Goal: Task Accomplishment & Management: Use online tool/utility

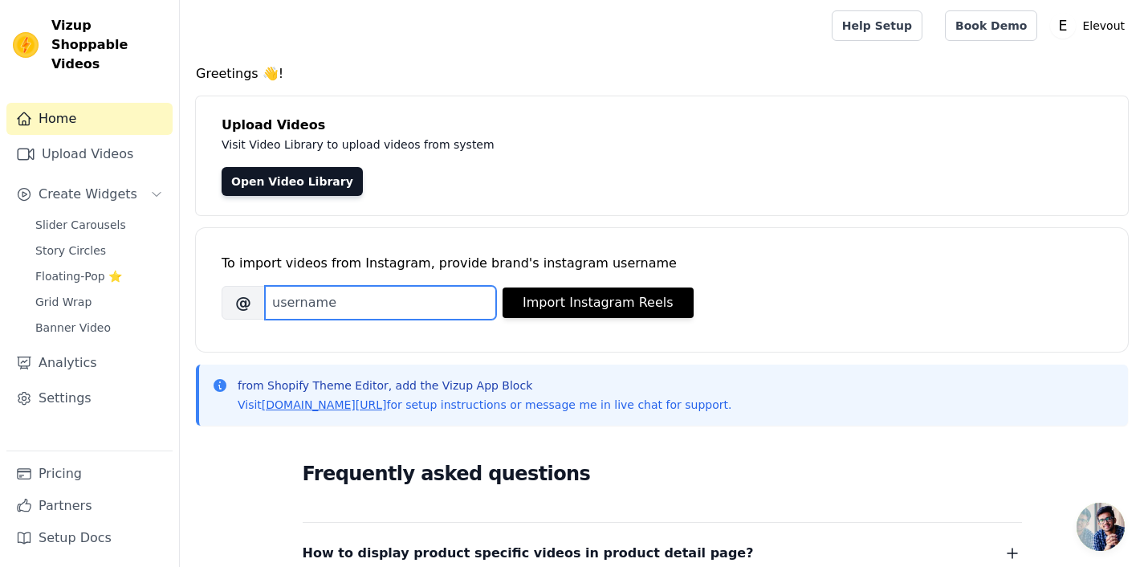
click at [396, 310] on input "Brand's Instagram Username" at bounding box center [380, 303] width 231 height 34
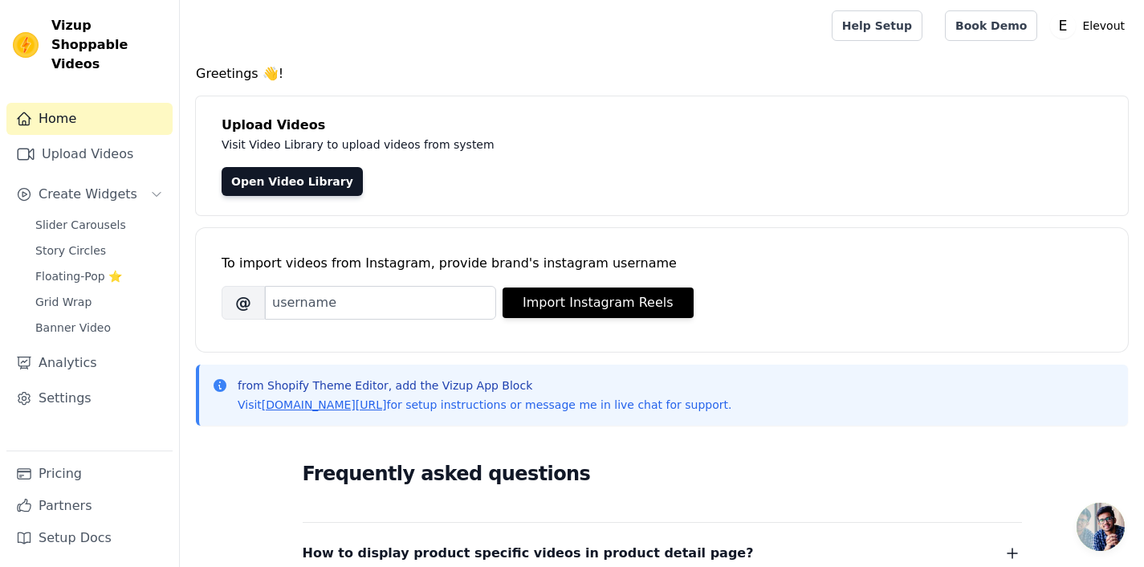
click at [676, 320] on div "To import videos from Instagram, provide brand's instagram username Brand's Ins…" at bounding box center [662, 277] width 881 height 98
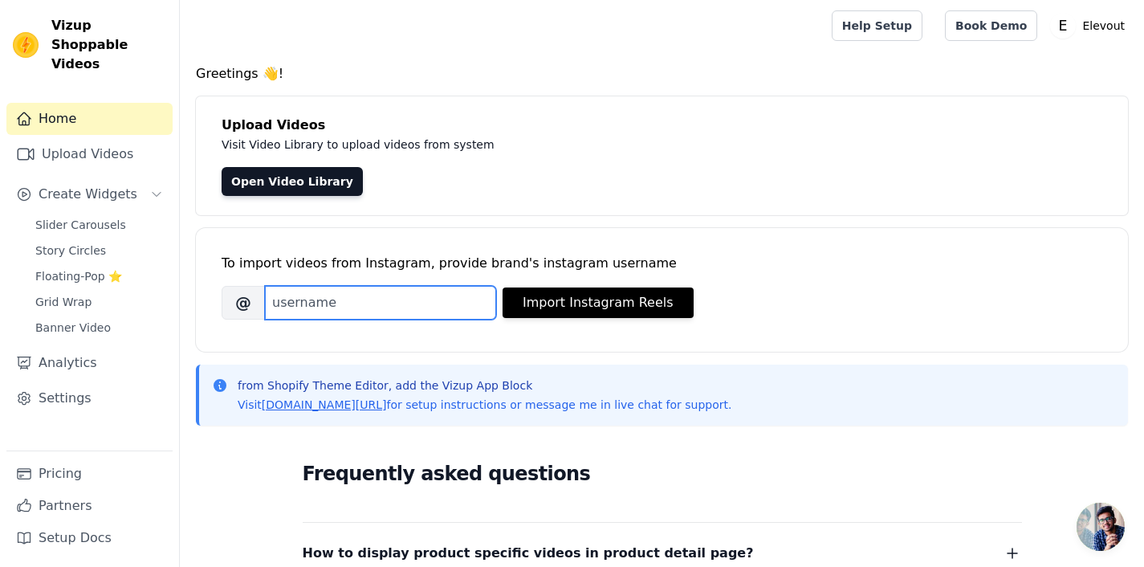
click at [340, 306] on input "Brand's Instagram Username" at bounding box center [380, 303] width 231 height 34
type input "elevout.in"
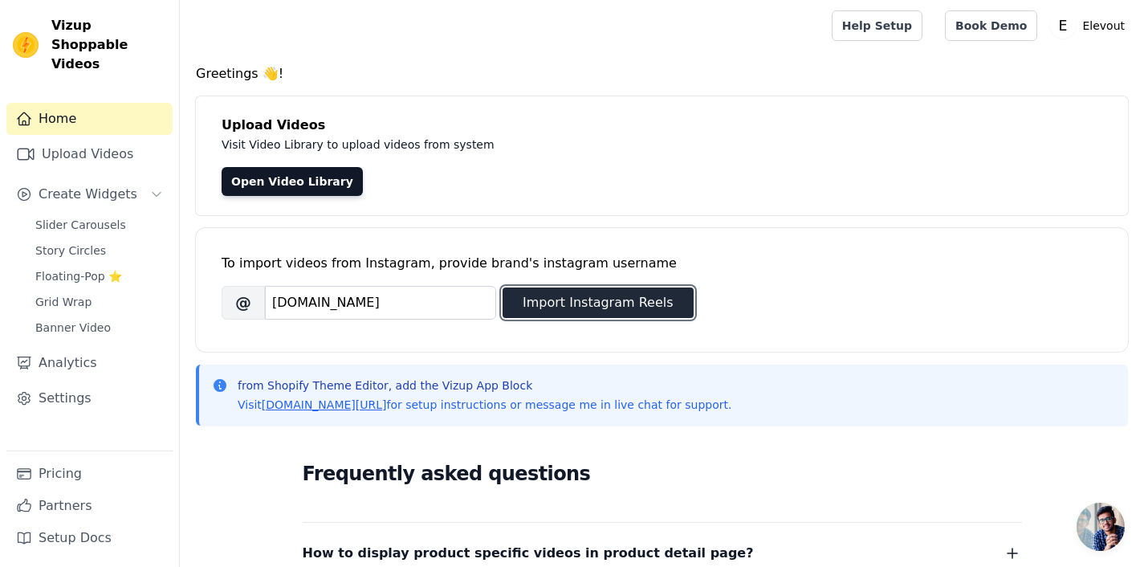
click at [569, 311] on button "Import Instagram Reels" at bounding box center [598, 302] width 191 height 31
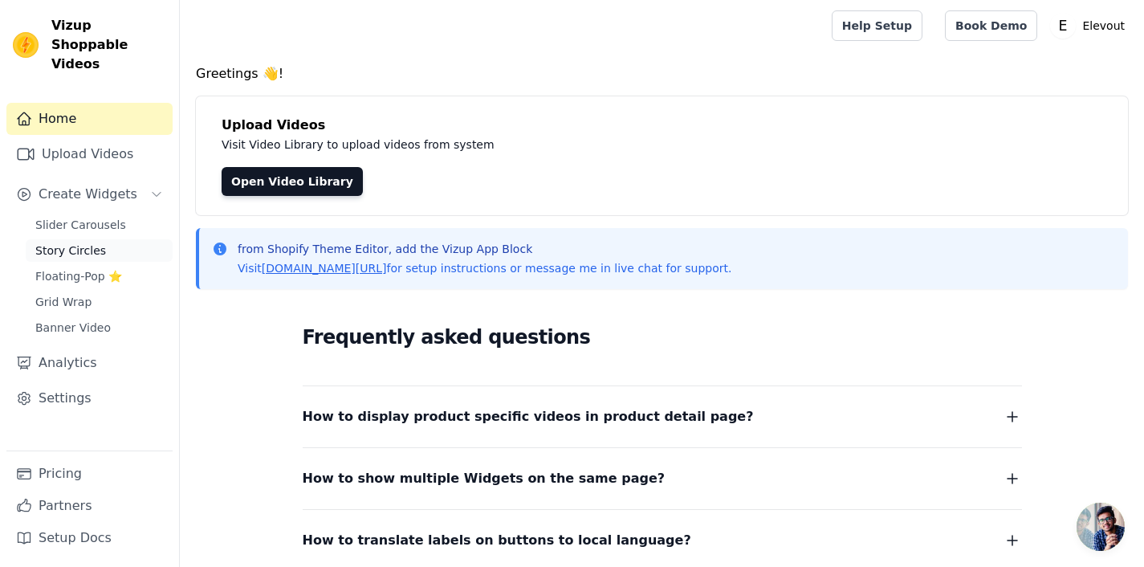
click at [96, 242] on span "Story Circles" at bounding box center [70, 250] width 71 height 16
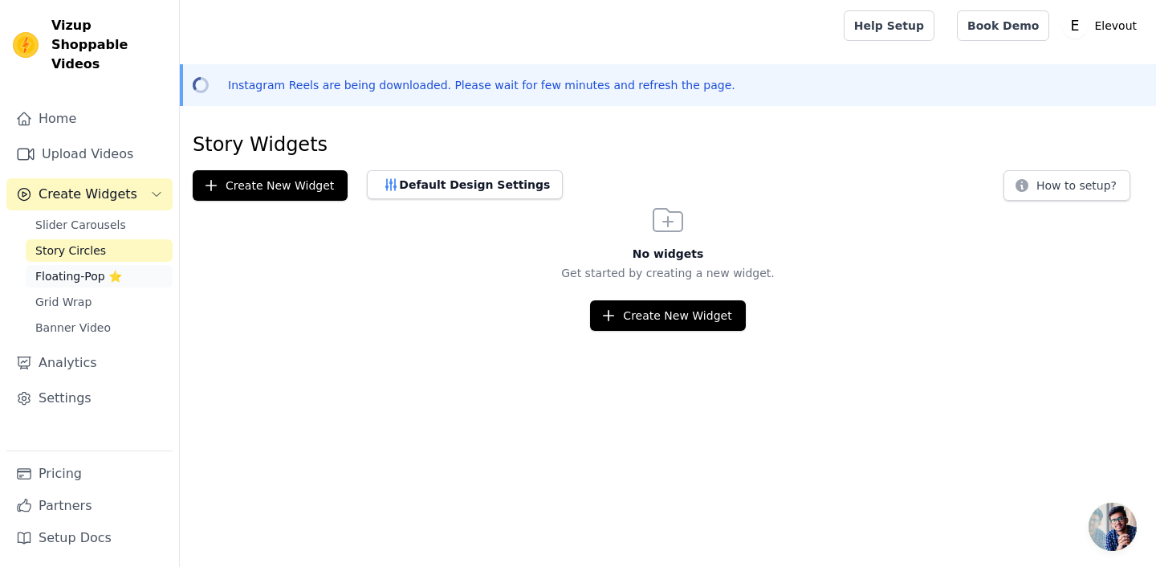
click at [108, 268] on span "Floating-Pop ⭐" at bounding box center [78, 276] width 87 height 16
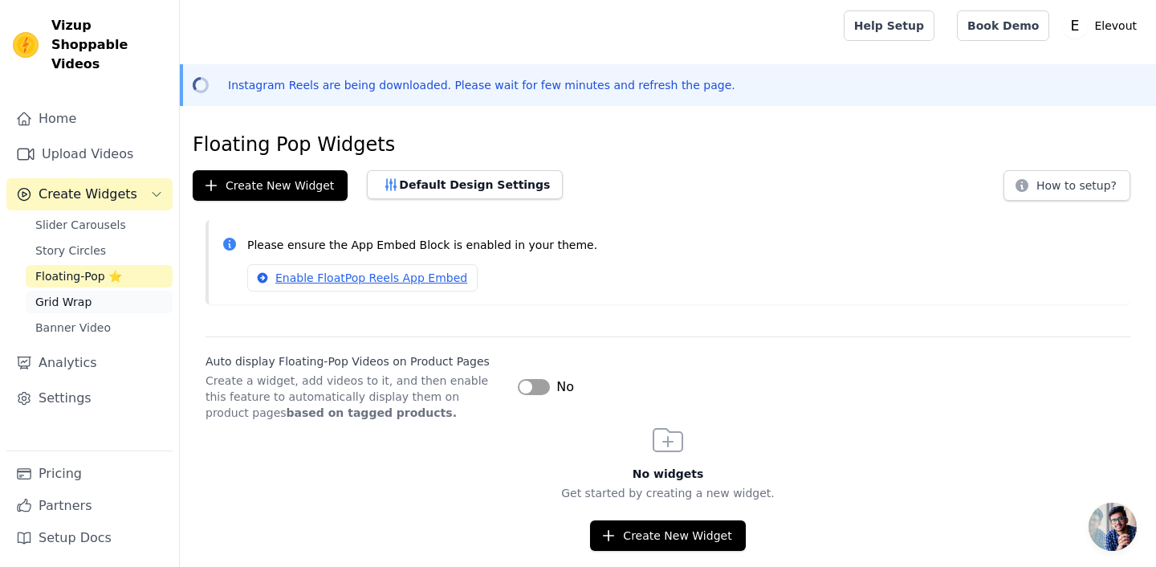
click at [97, 291] on link "Grid Wrap" at bounding box center [99, 302] width 147 height 22
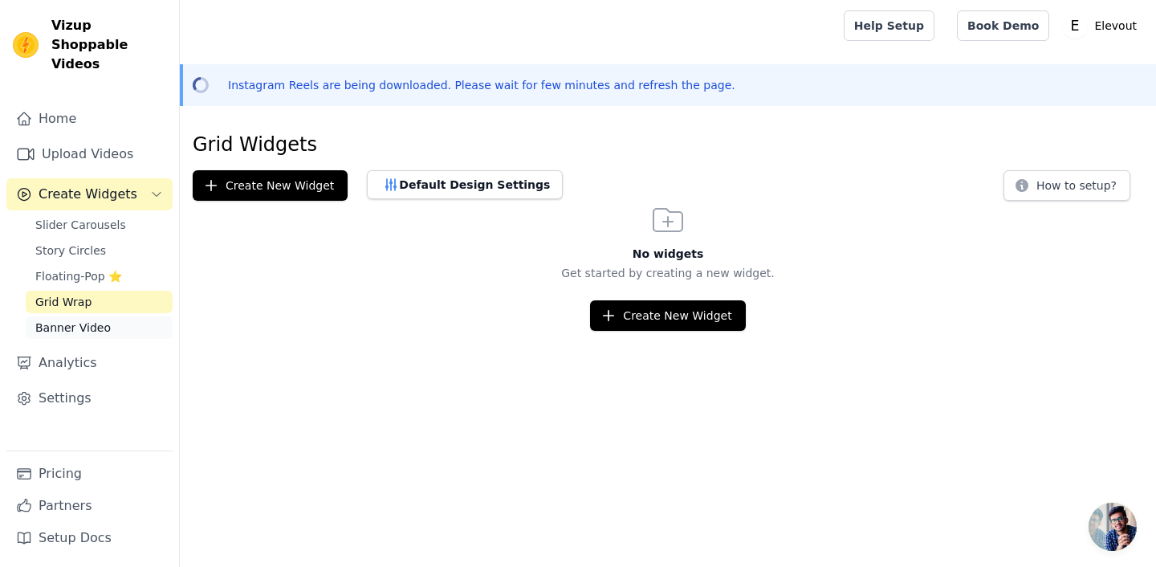
click at [94, 320] on span "Banner Video" at bounding box center [72, 328] width 75 height 16
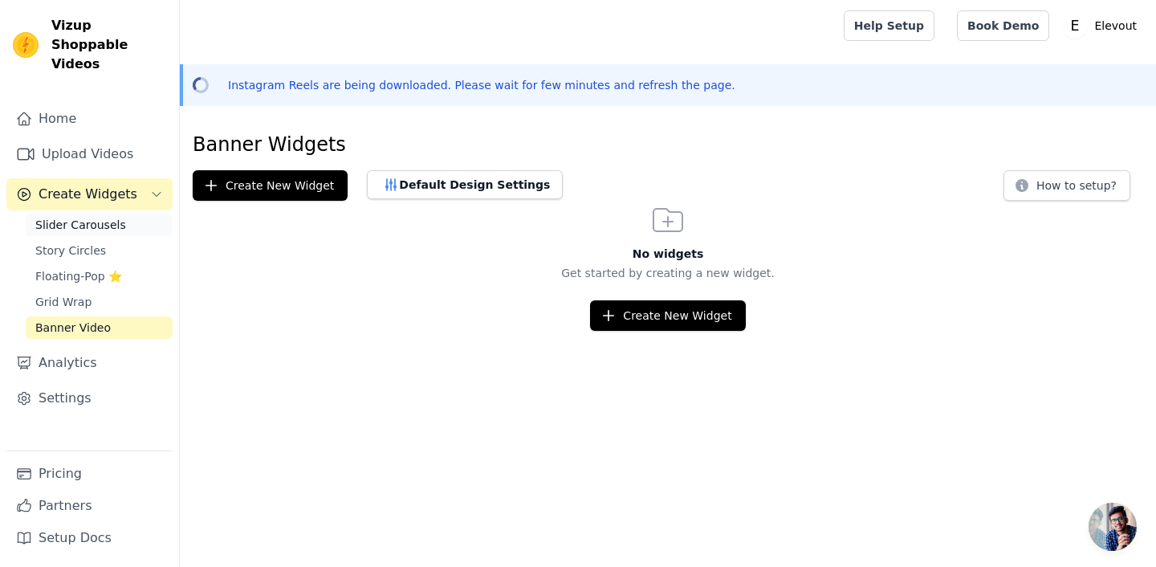
click at [73, 217] on span "Slider Carousels" at bounding box center [80, 225] width 91 height 16
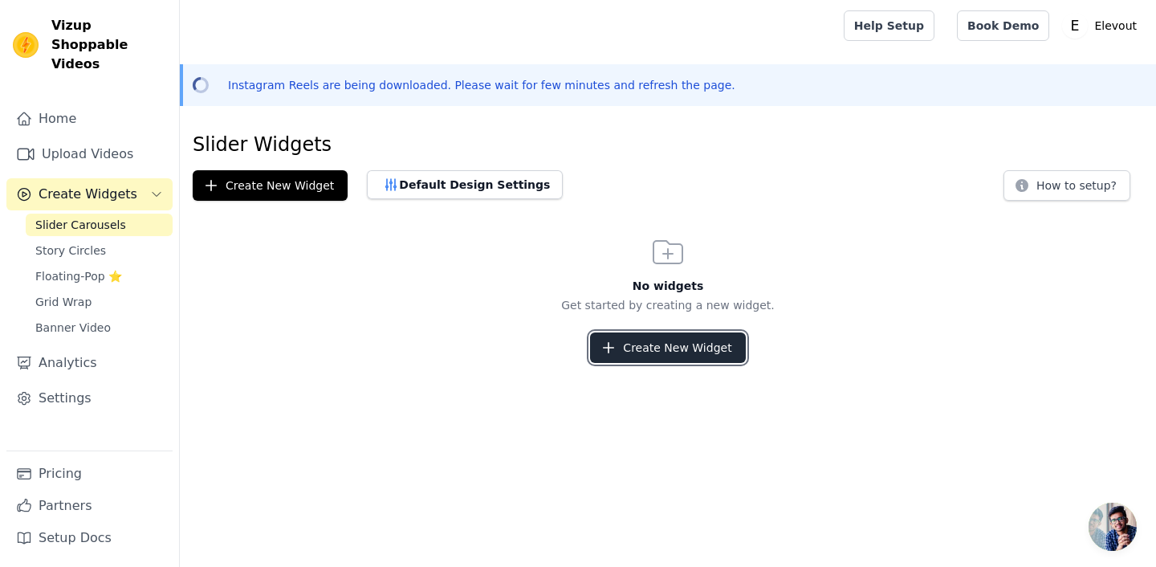
click at [632, 353] on button "Create New Widget" at bounding box center [667, 347] width 155 height 31
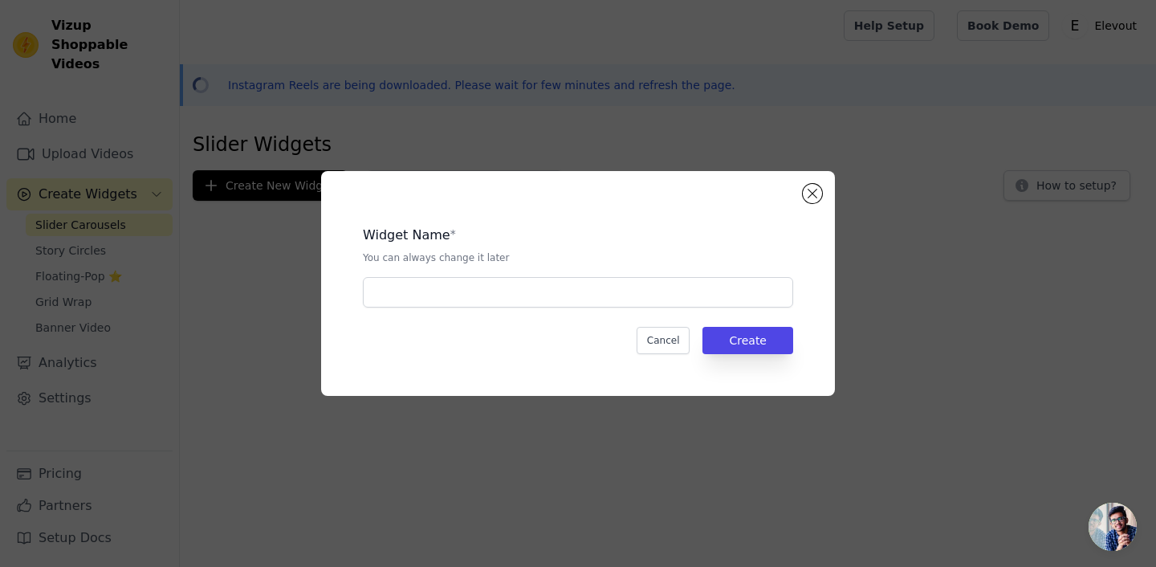
click at [820, 185] on div "Widget Name * You can always change it later Cancel Create" at bounding box center [578, 283] width 514 height 225
click at [814, 189] on button "Close modal" at bounding box center [812, 193] width 19 height 19
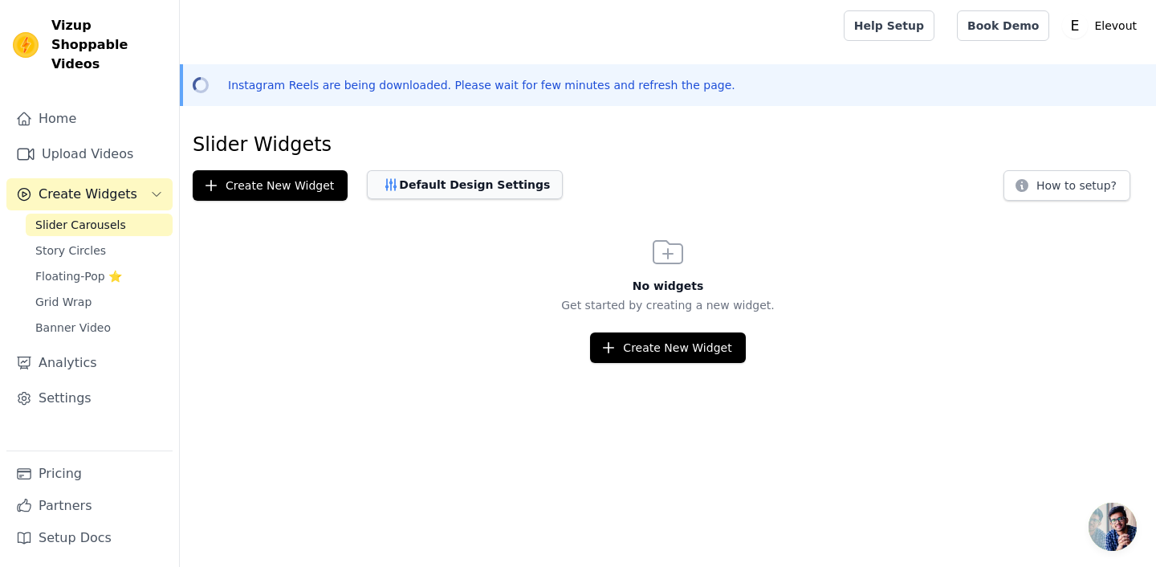
click at [488, 182] on button "Default Design Settings" at bounding box center [465, 184] width 196 height 29
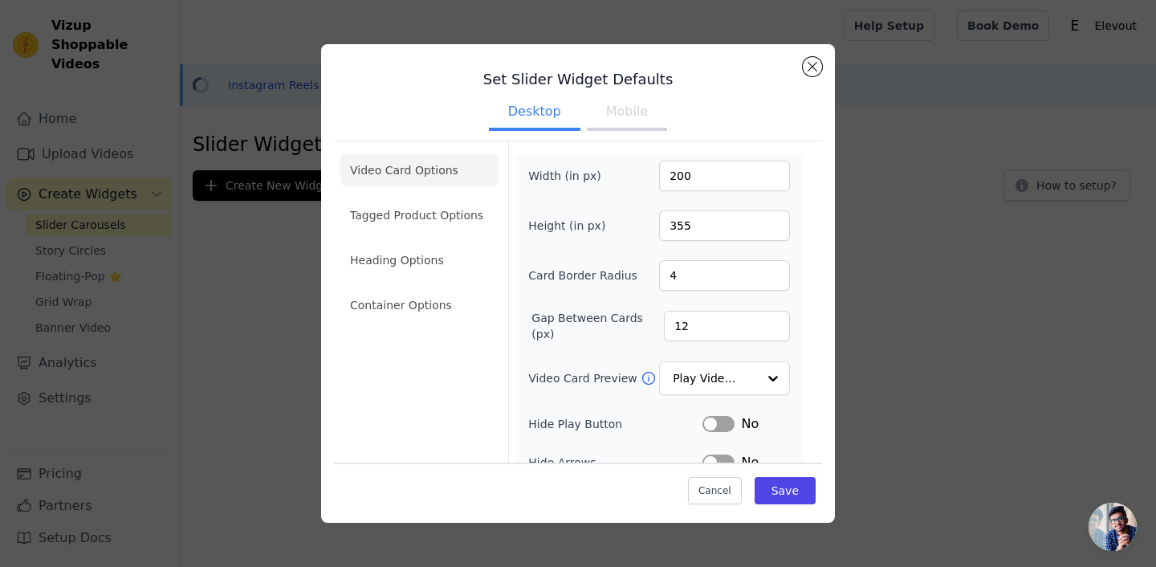
click at [622, 116] on button "Mobile" at bounding box center [627, 113] width 80 height 35
click at [544, 114] on button "Desktop" at bounding box center [535, 113] width 92 height 35
click at [813, 57] on button "Close modal" at bounding box center [812, 66] width 19 height 19
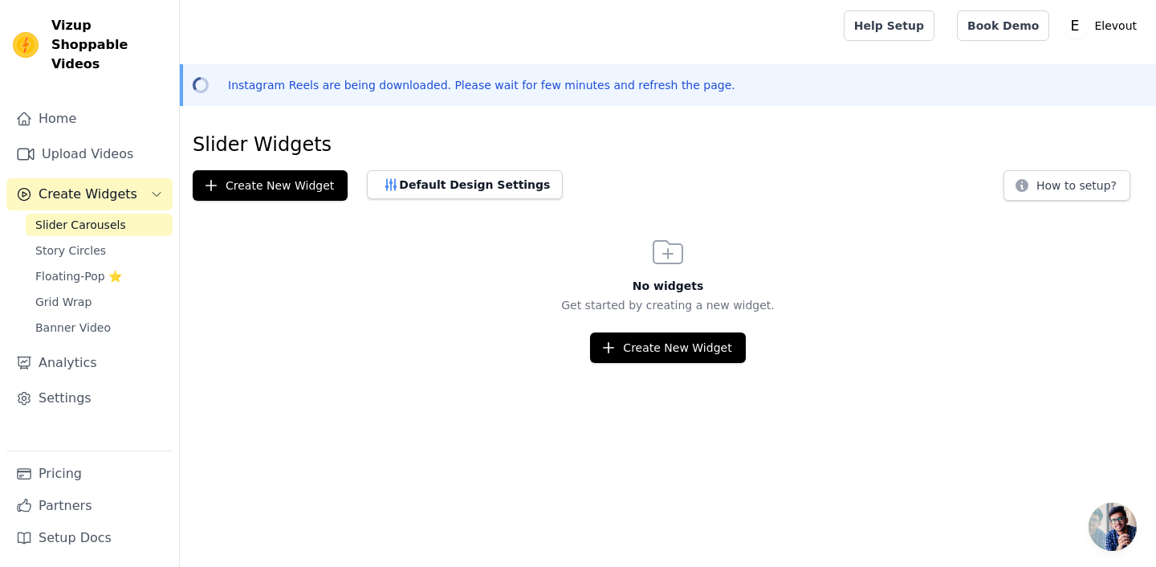
click at [540, 82] on p "Instagram Reels are being downloaded. Please wait for few minutes and refresh t…" at bounding box center [481, 85] width 507 height 16
click at [1102, 25] on p "Elevout" at bounding box center [1115, 25] width 55 height 29
click at [1060, 121] on link "Sign out" at bounding box center [1066, 124] width 154 height 29
click at [153, 178] on button "Create Widgets" at bounding box center [89, 194] width 166 height 32
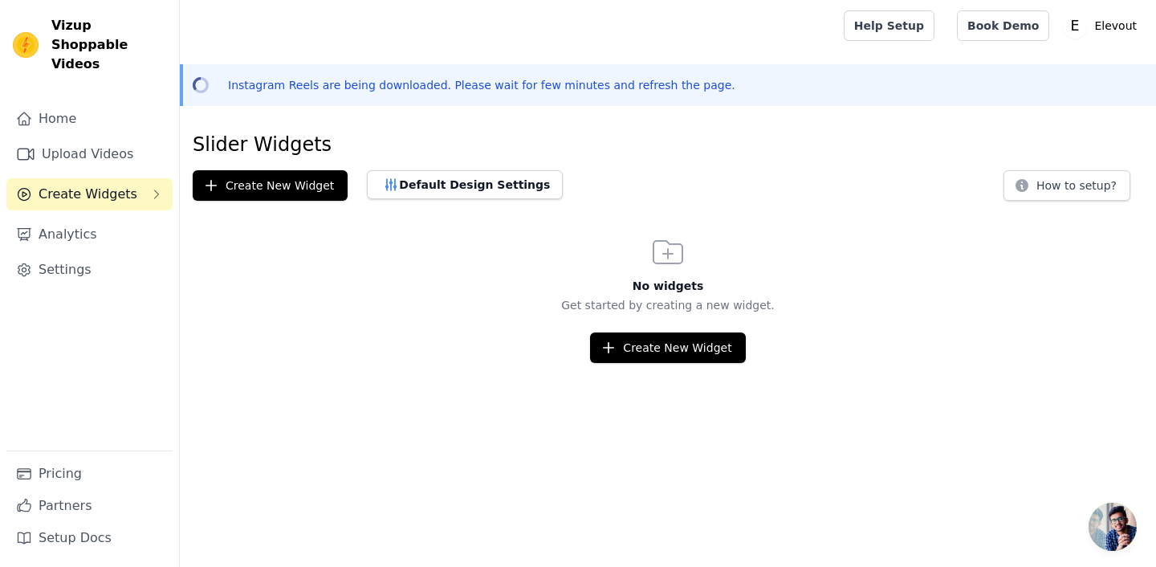
click at [153, 178] on button "Create Widgets" at bounding box center [89, 194] width 166 height 32
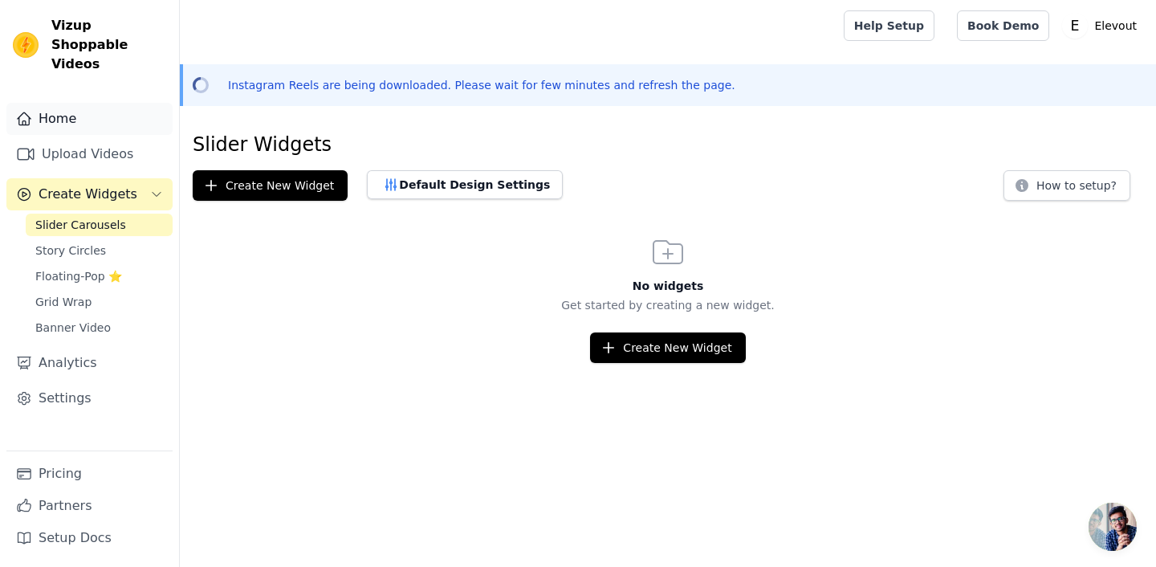
click at [75, 103] on link "Home" at bounding box center [89, 119] width 166 height 32
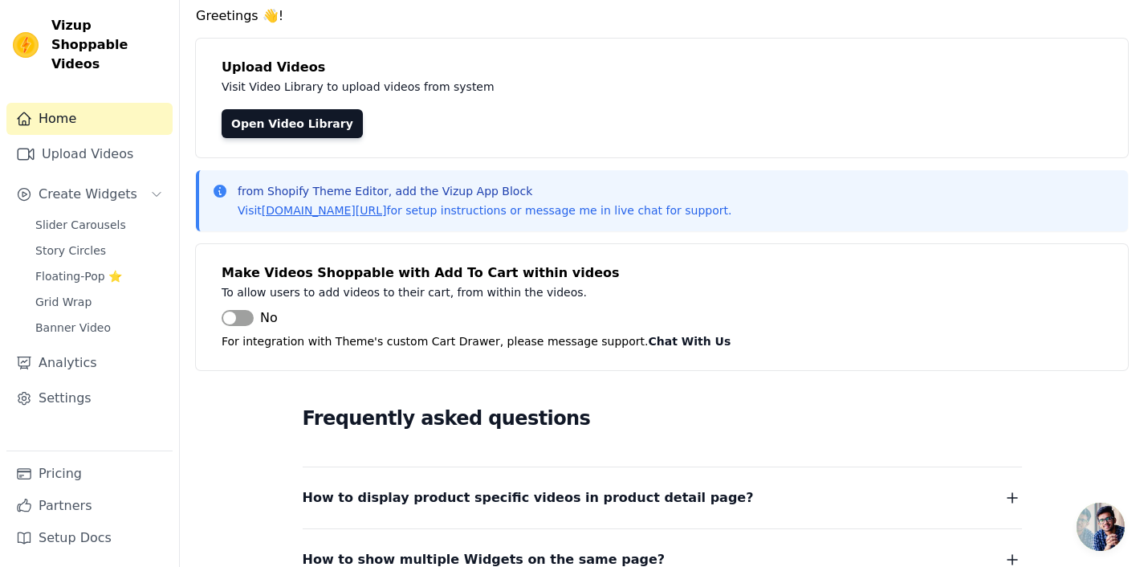
scroll to position [129, 0]
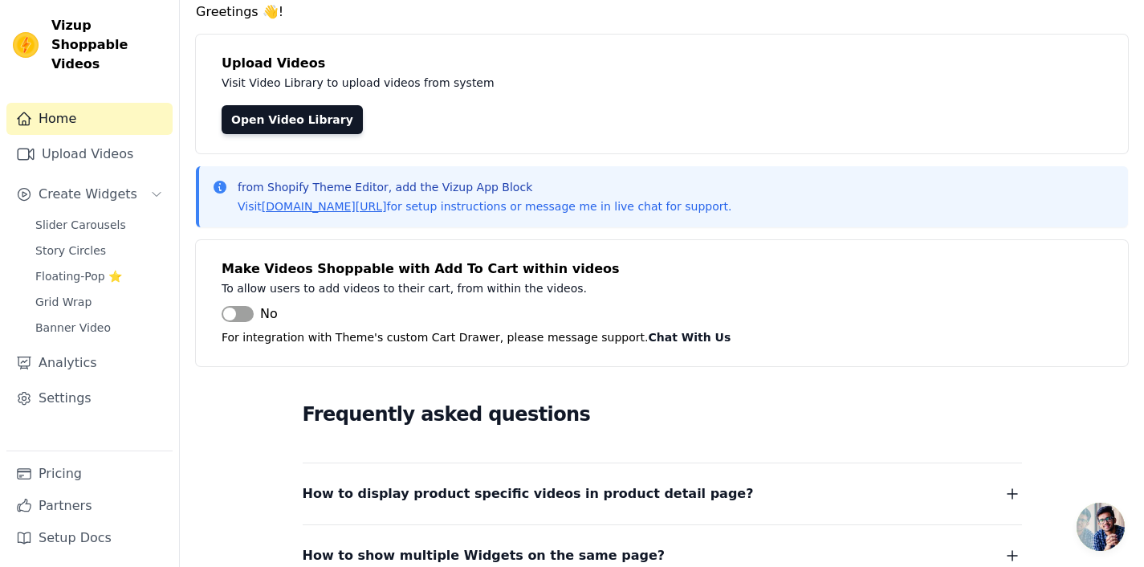
click at [242, 309] on button "Label" at bounding box center [238, 314] width 32 height 16
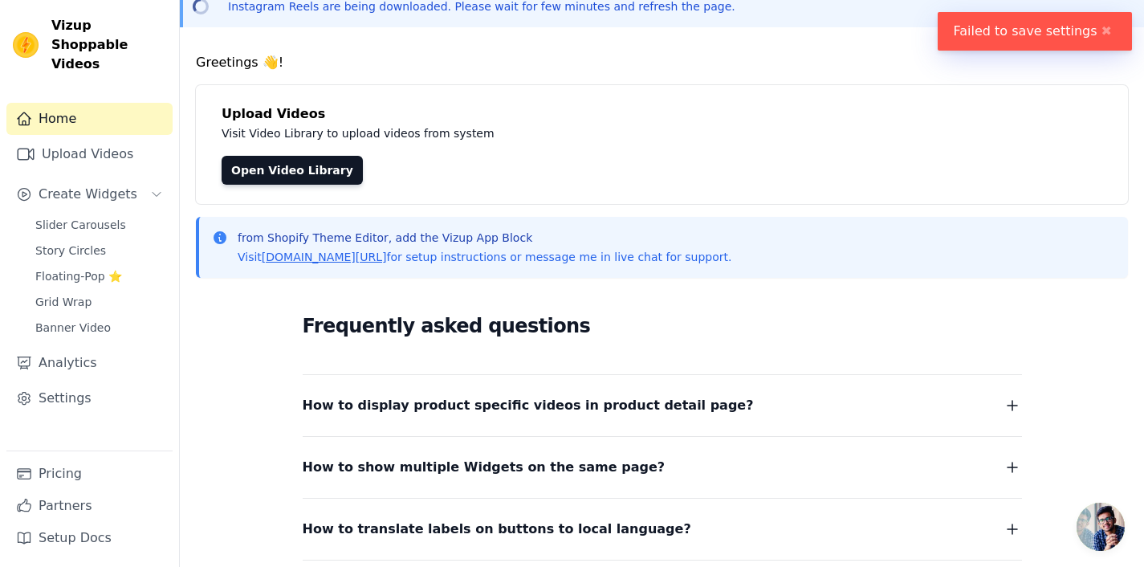
scroll to position [0, 0]
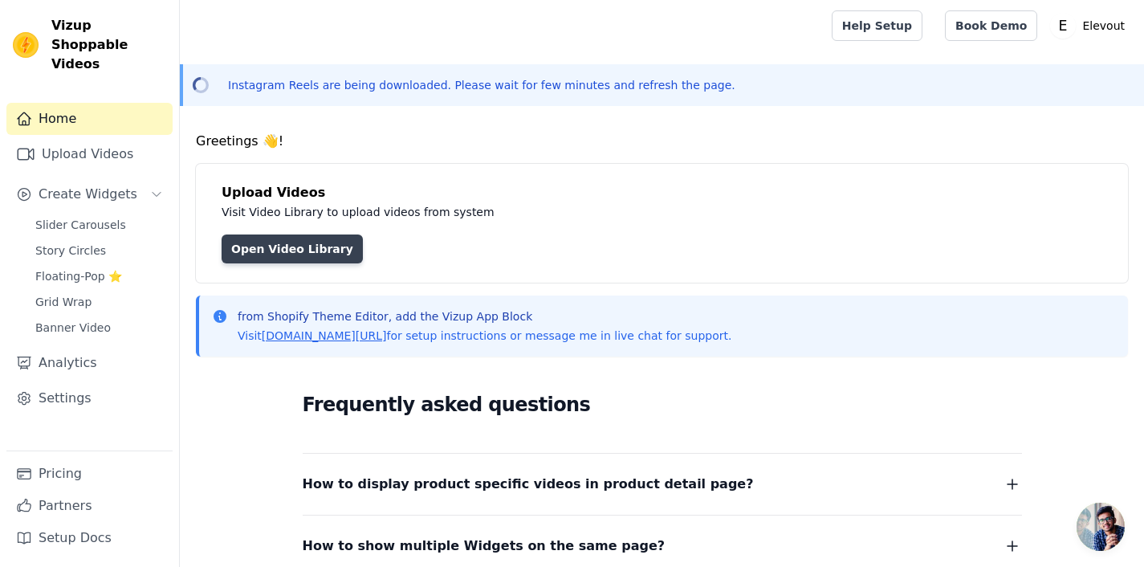
click at [322, 258] on link "Open Video Library" at bounding box center [292, 248] width 141 height 29
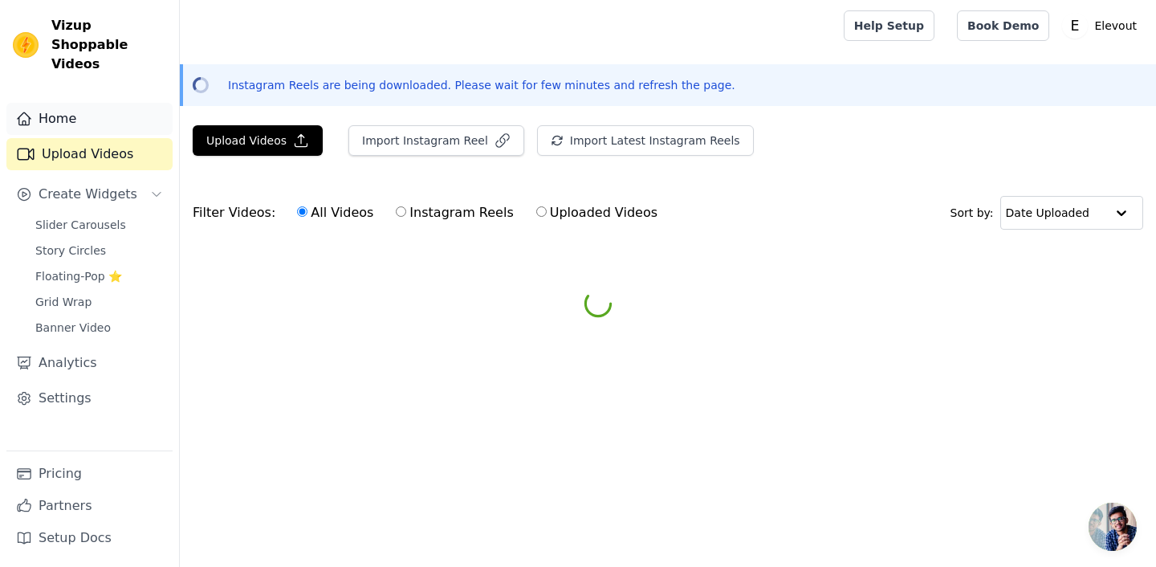
click at [91, 108] on link "Home" at bounding box center [89, 119] width 166 height 32
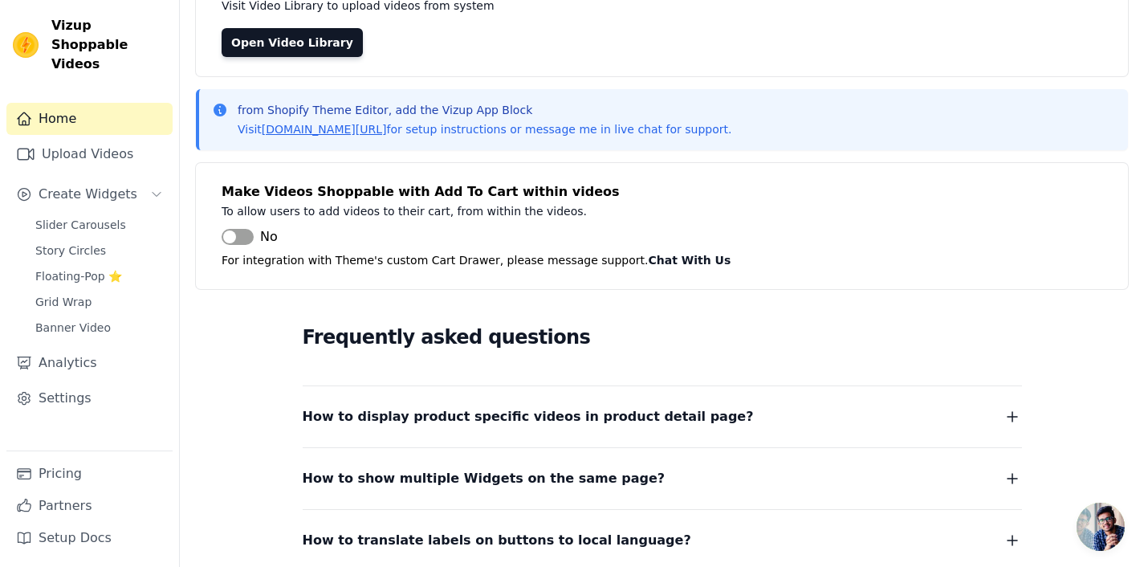
scroll to position [403, 0]
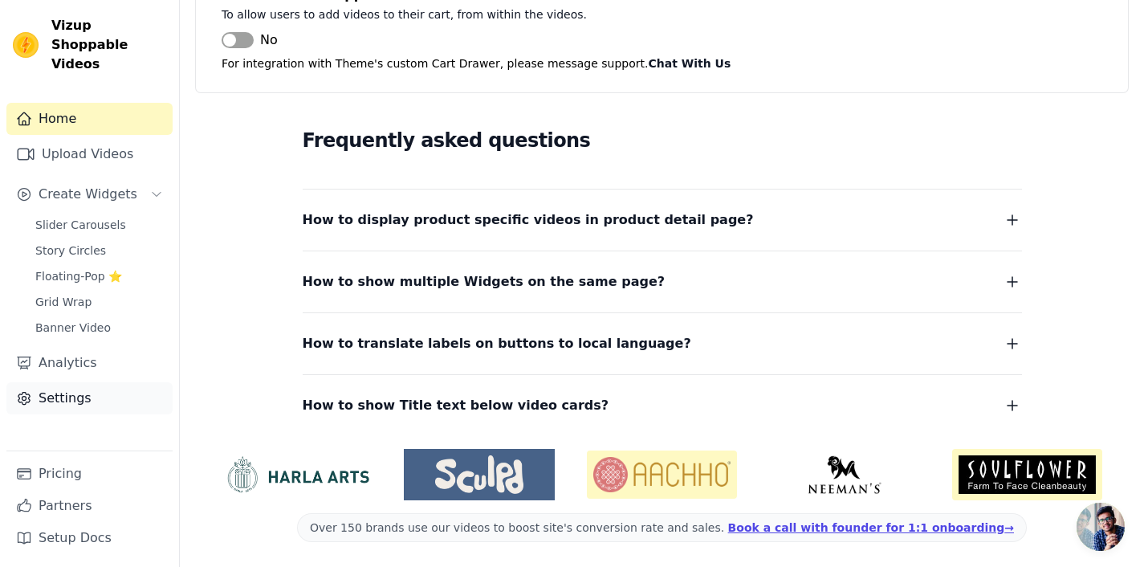
click at [79, 385] on link "Settings" at bounding box center [89, 398] width 166 height 32
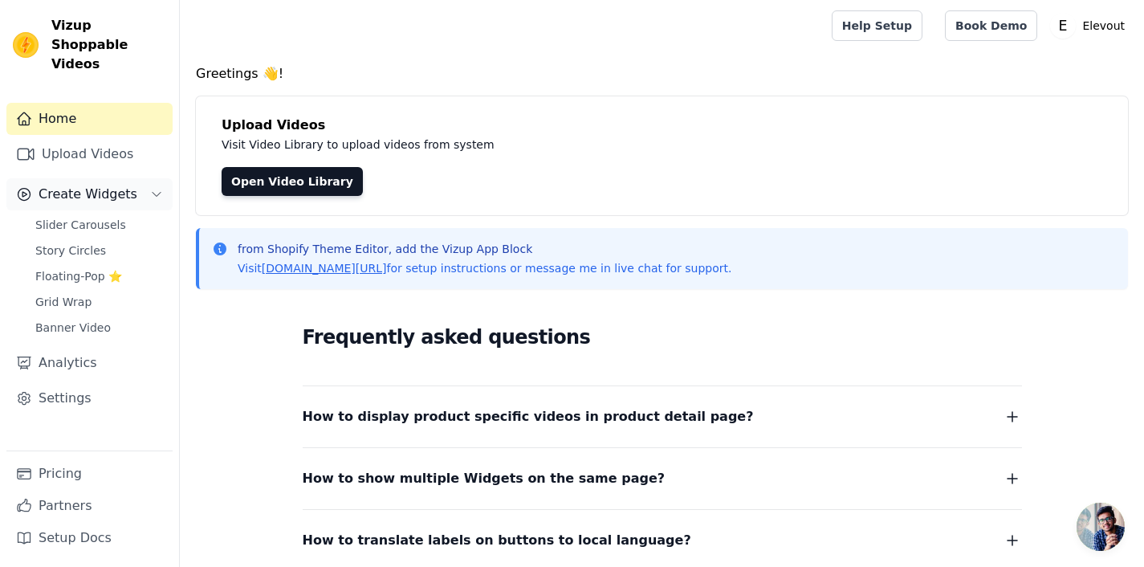
click at [122, 185] on span "Create Widgets" at bounding box center [88, 194] width 99 height 19
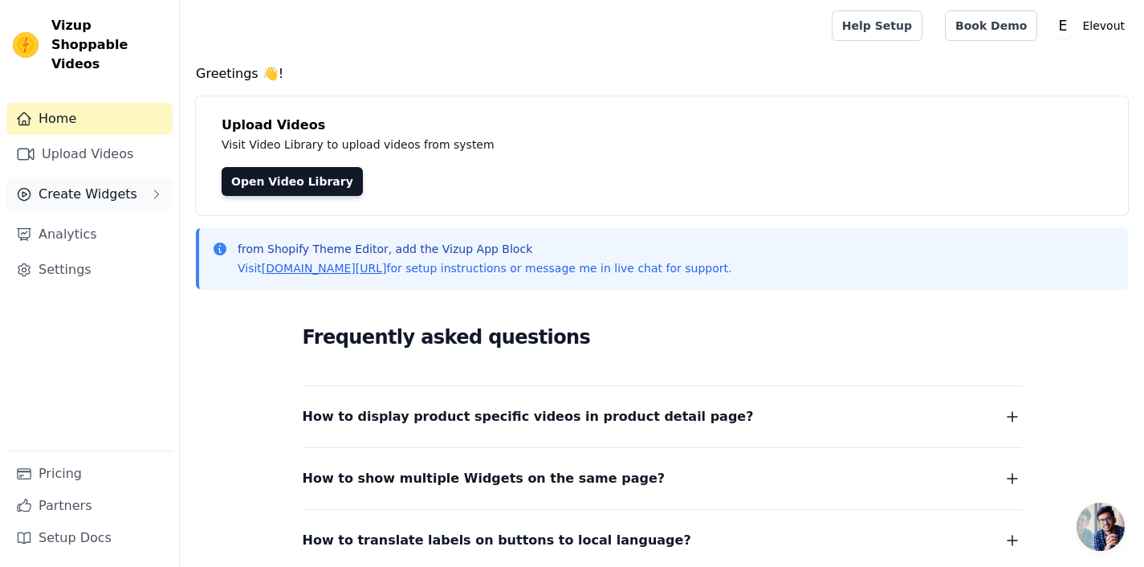
click at [122, 185] on span "Create Widgets" at bounding box center [88, 194] width 99 height 19
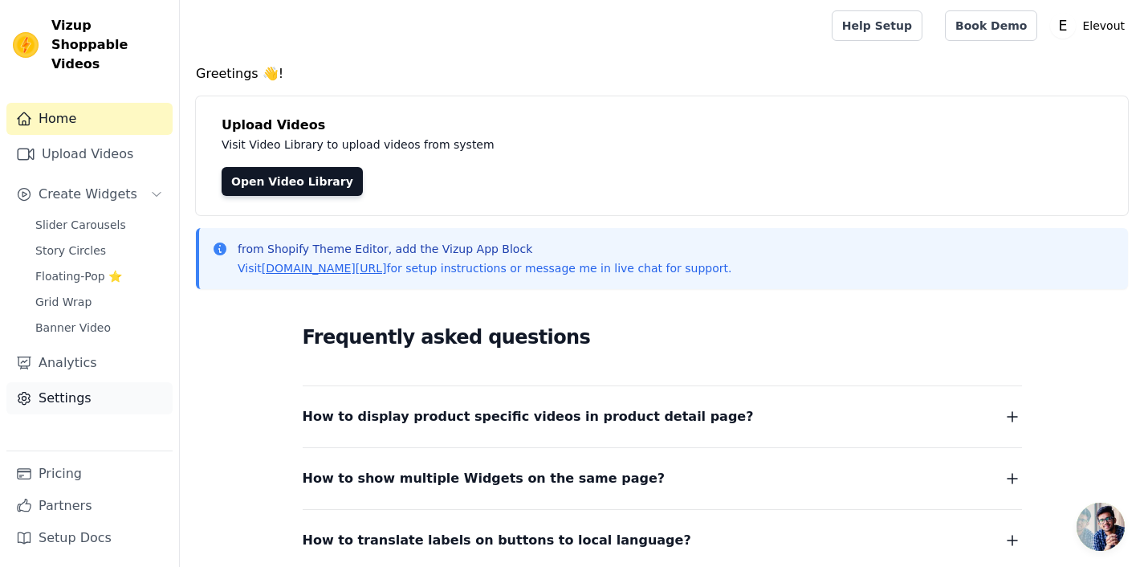
click at [93, 382] on link "Settings" at bounding box center [89, 398] width 166 height 32
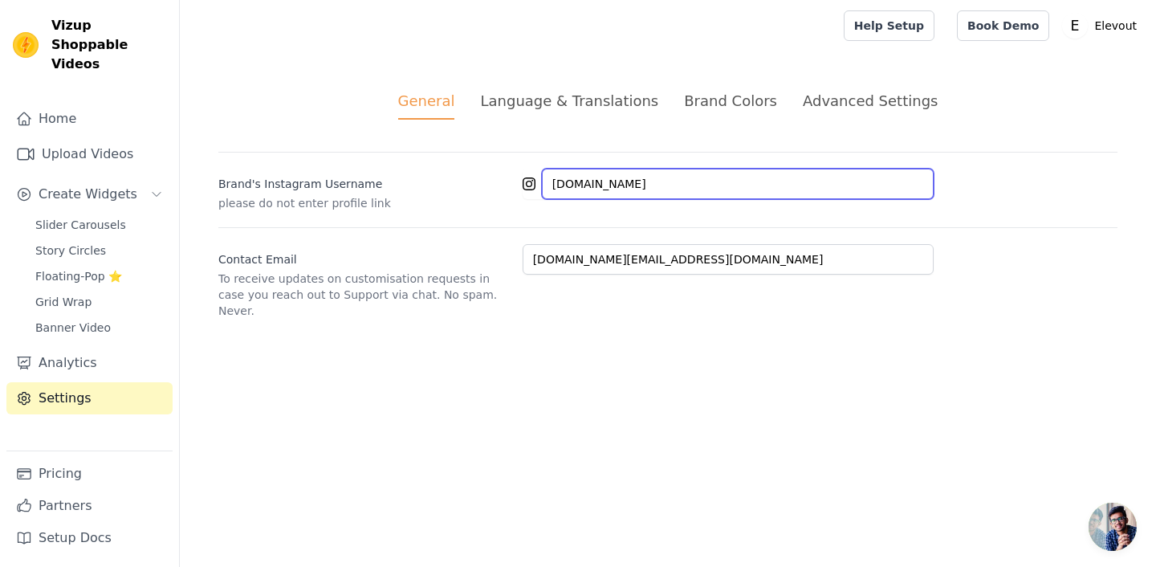
click at [665, 171] on input "elevout.in" at bounding box center [738, 184] width 392 height 31
click at [665, 171] on input "[DOMAIN_NAME]" at bounding box center [738, 184] width 392 height 31
click at [665, 171] on input "elevout.in" at bounding box center [738, 184] width 392 height 31
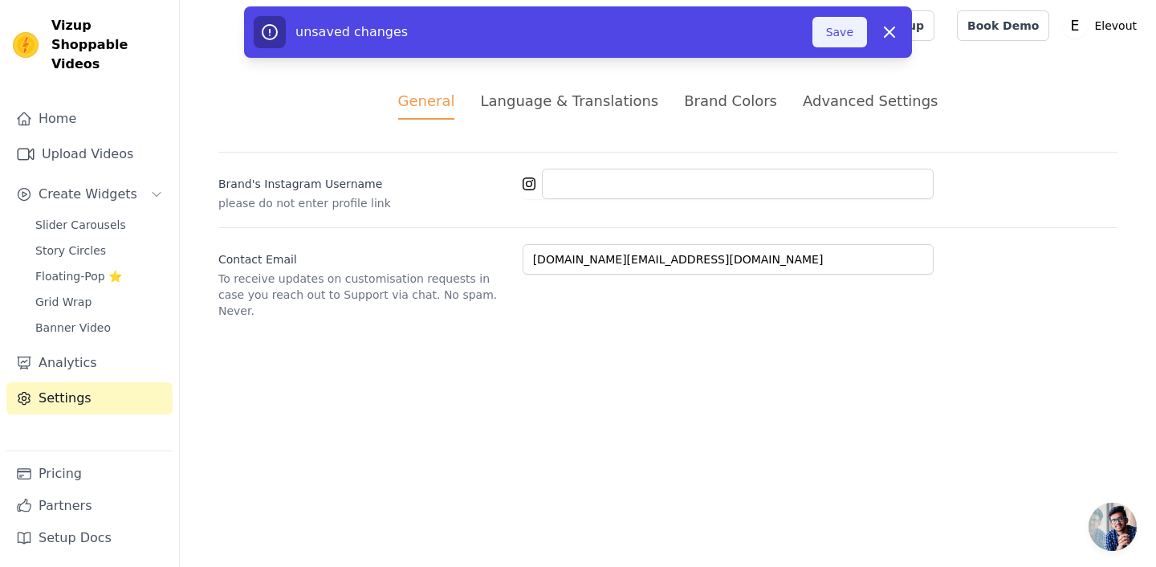
click at [838, 35] on button "Save" at bounding box center [839, 32] width 55 height 31
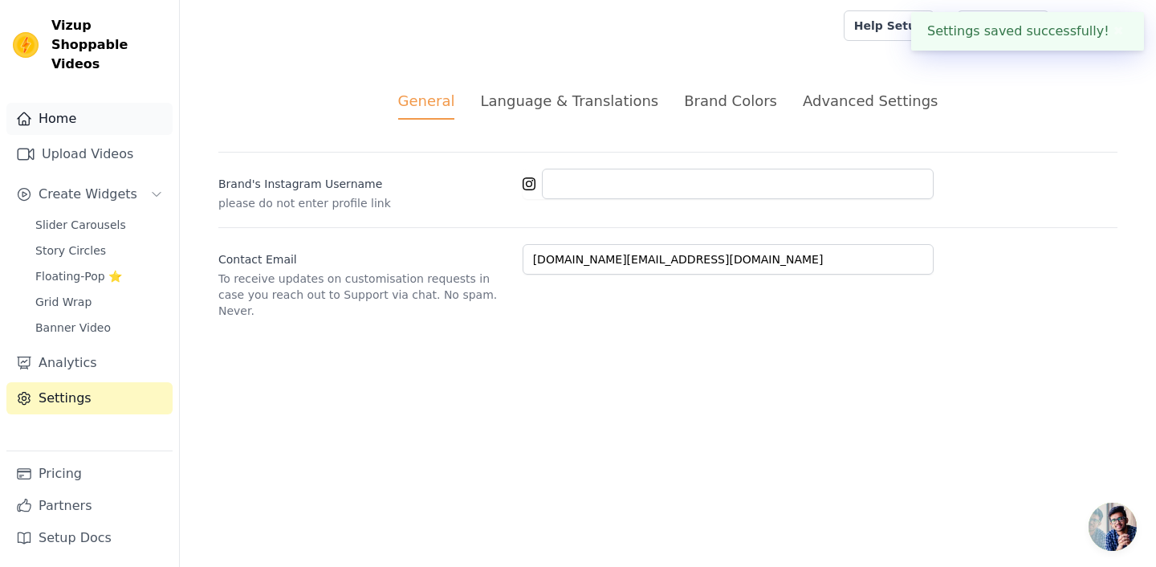
click at [93, 103] on link "Home" at bounding box center [89, 119] width 166 height 32
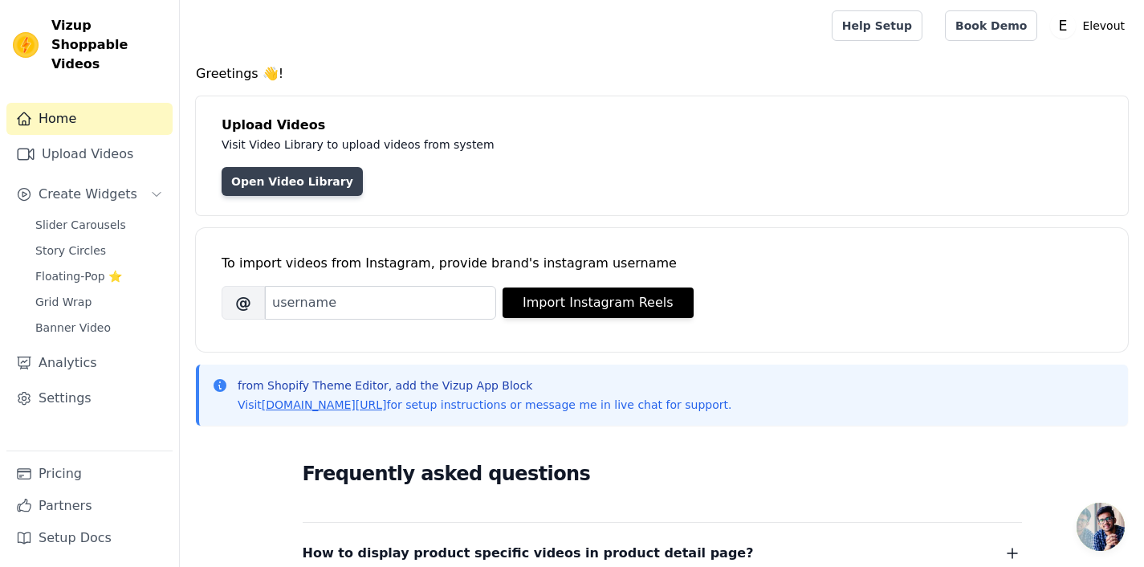
click at [311, 181] on link "Open Video Library" at bounding box center [292, 181] width 141 height 29
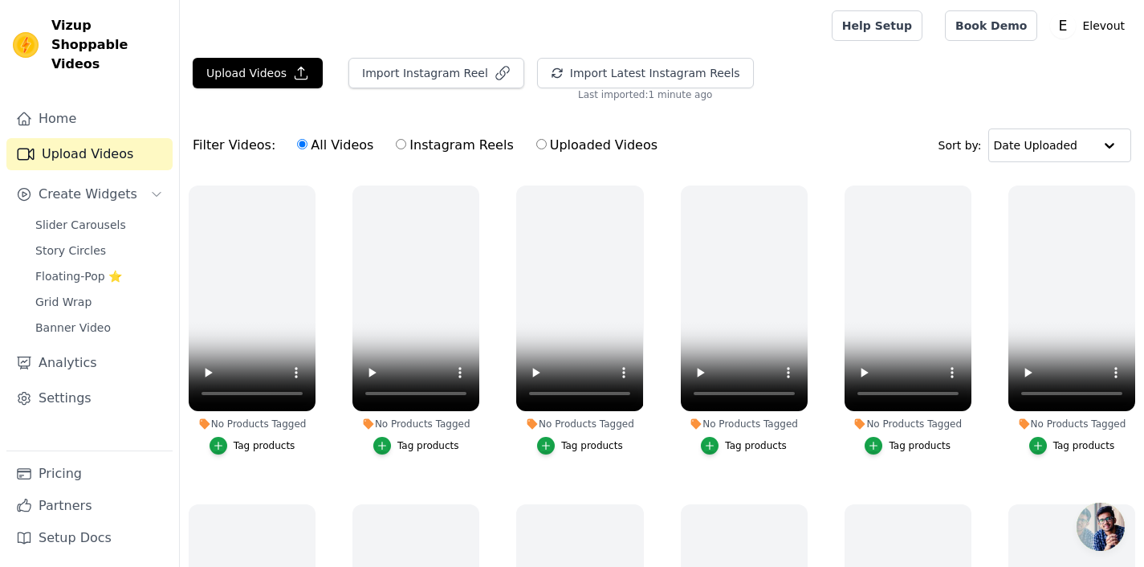
click at [437, 145] on label "Instagram Reels" at bounding box center [454, 145] width 119 height 21
click at [406, 145] on input "Instagram Reels" at bounding box center [401, 144] width 10 height 10
radio input "true"
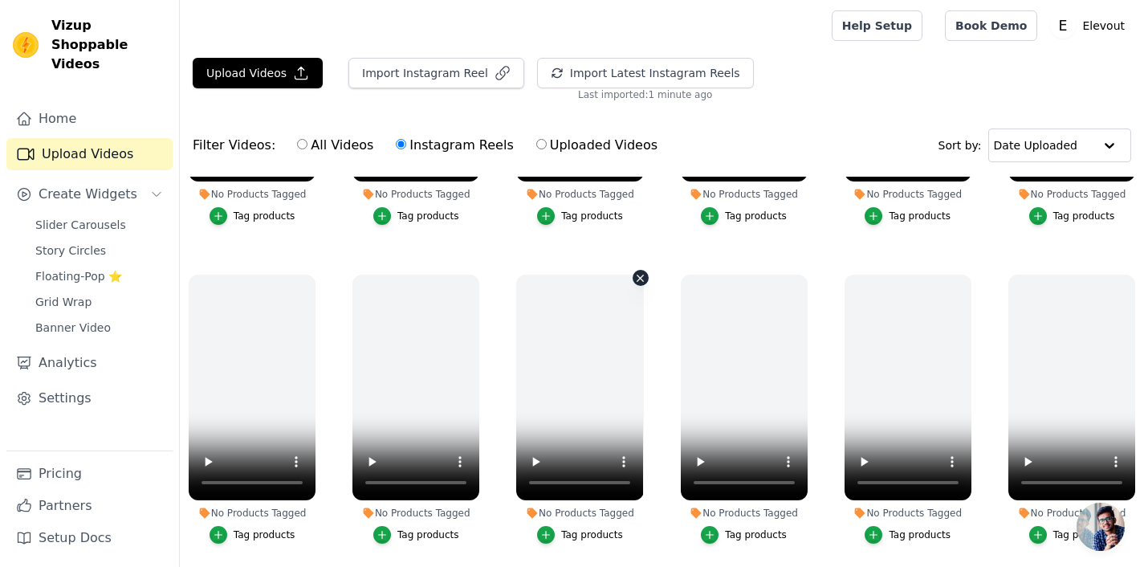
scroll to position [284, 0]
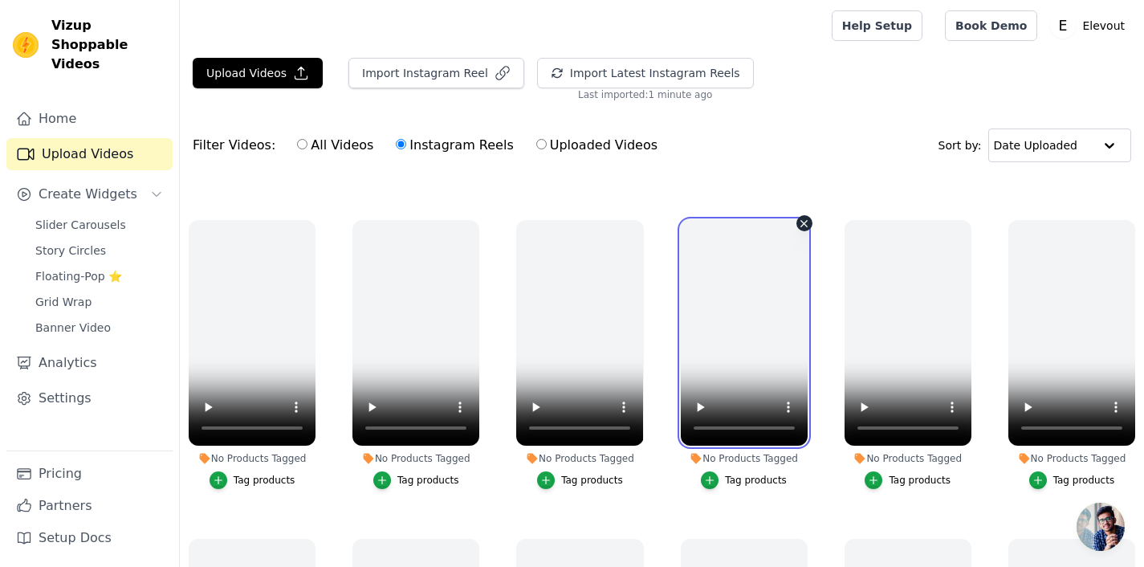
click at [751, 311] on video at bounding box center [744, 333] width 127 height 226
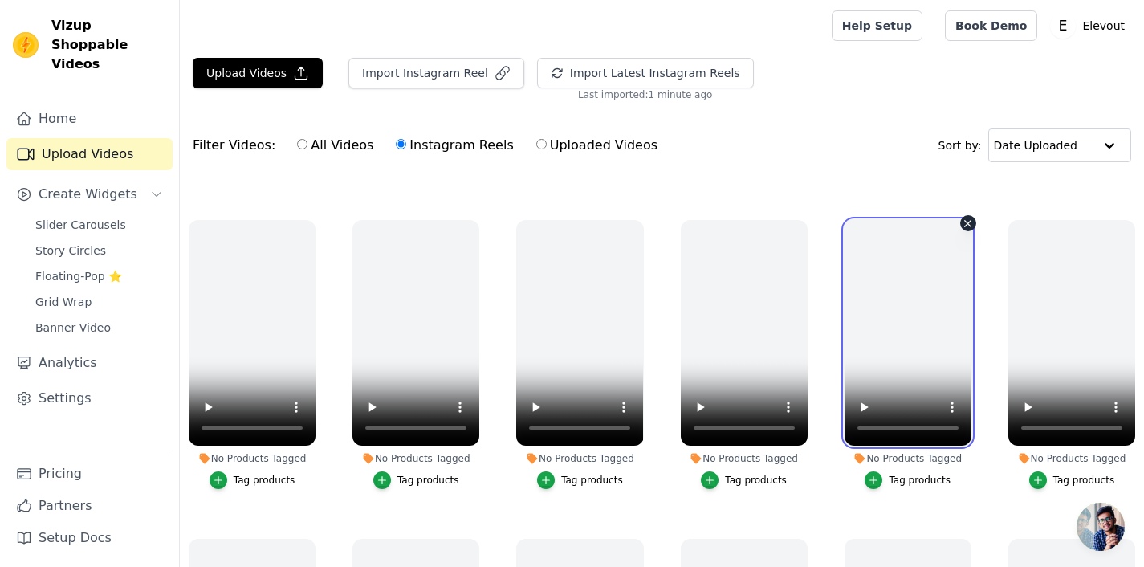
click at [918, 307] on video at bounding box center [908, 333] width 127 height 226
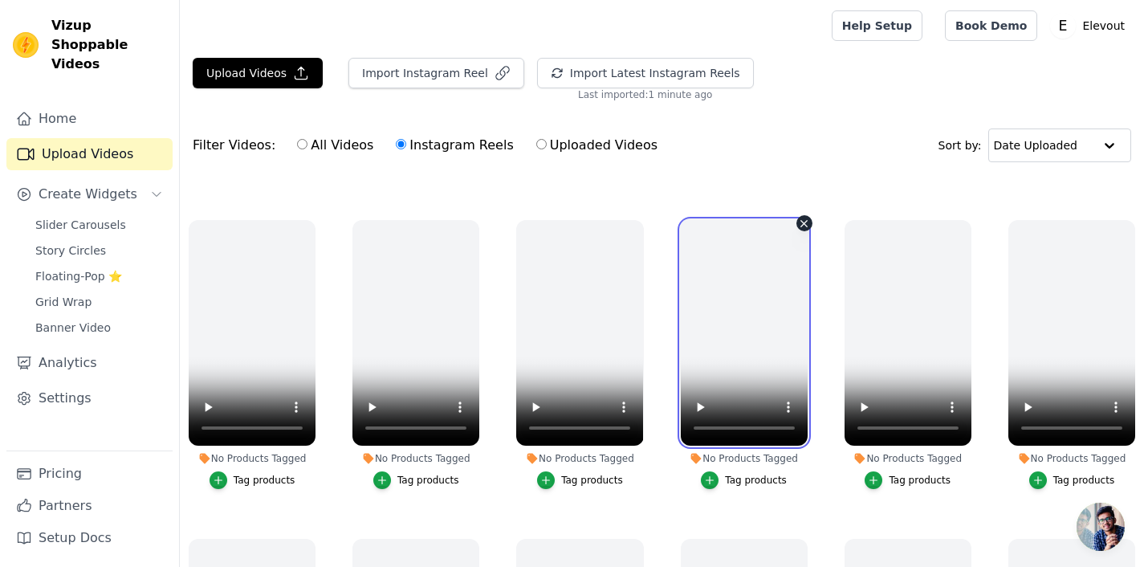
click at [738, 314] on video at bounding box center [744, 333] width 127 height 226
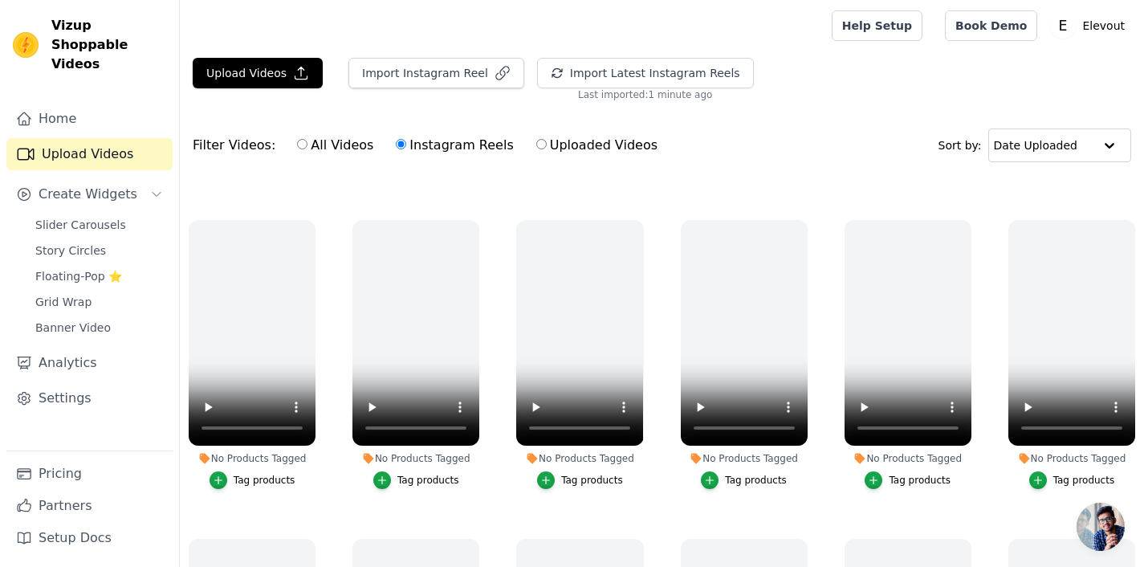
click at [800, 147] on div "Filter Videos: All Videos Instagram Reels Uploaded Videos Sort by: Date Uploaded" at bounding box center [662, 145] width 964 height 63
click at [78, 103] on link "Home" at bounding box center [89, 119] width 166 height 32
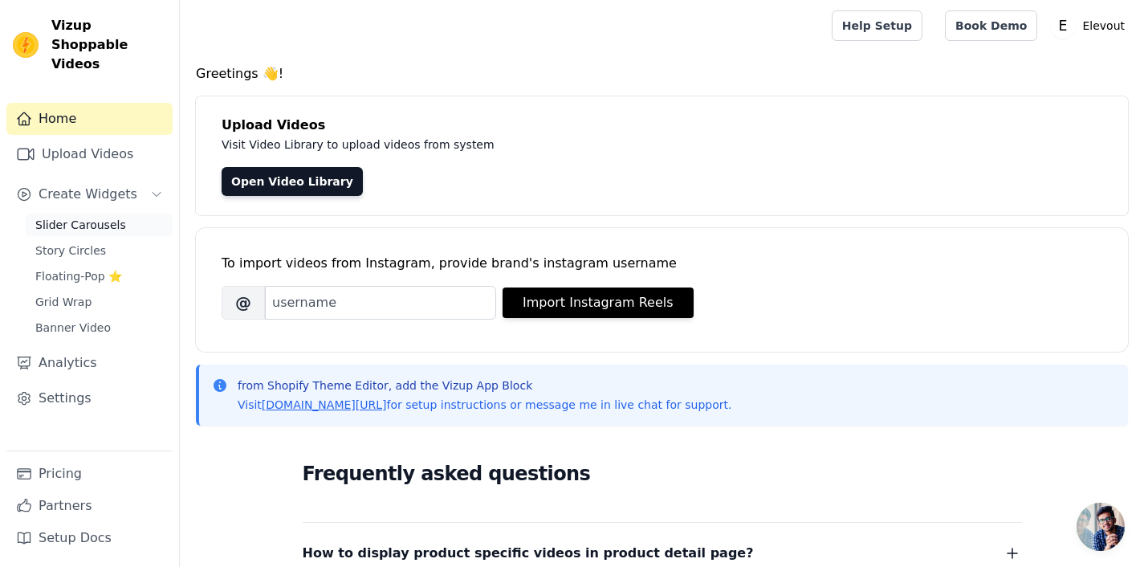
click at [91, 217] on span "Slider Carousels" at bounding box center [80, 225] width 91 height 16
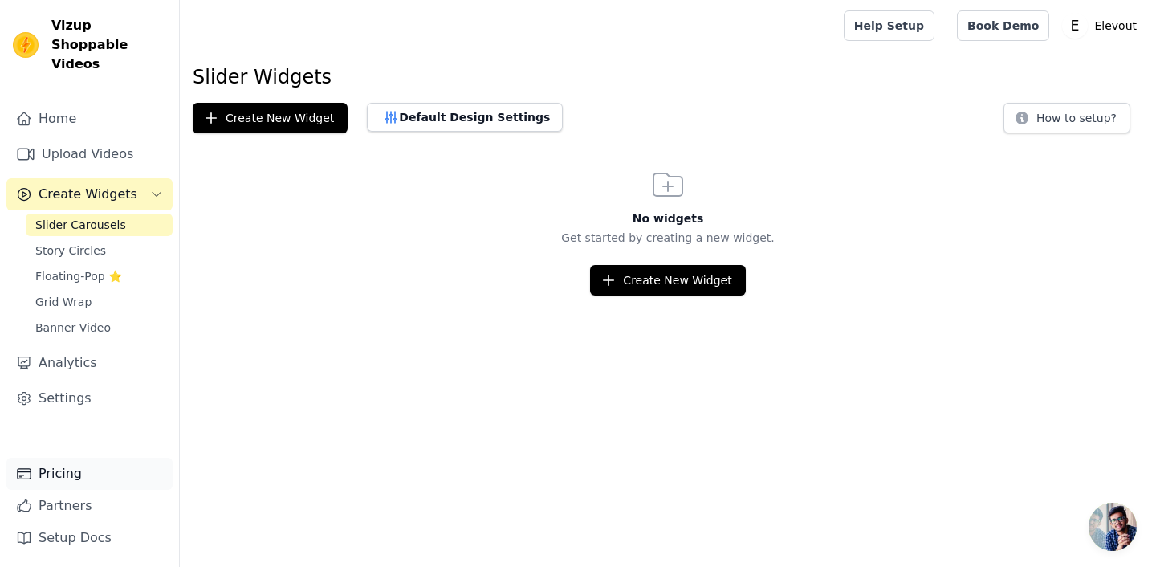
click at [80, 478] on link "Pricing" at bounding box center [89, 474] width 166 height 32
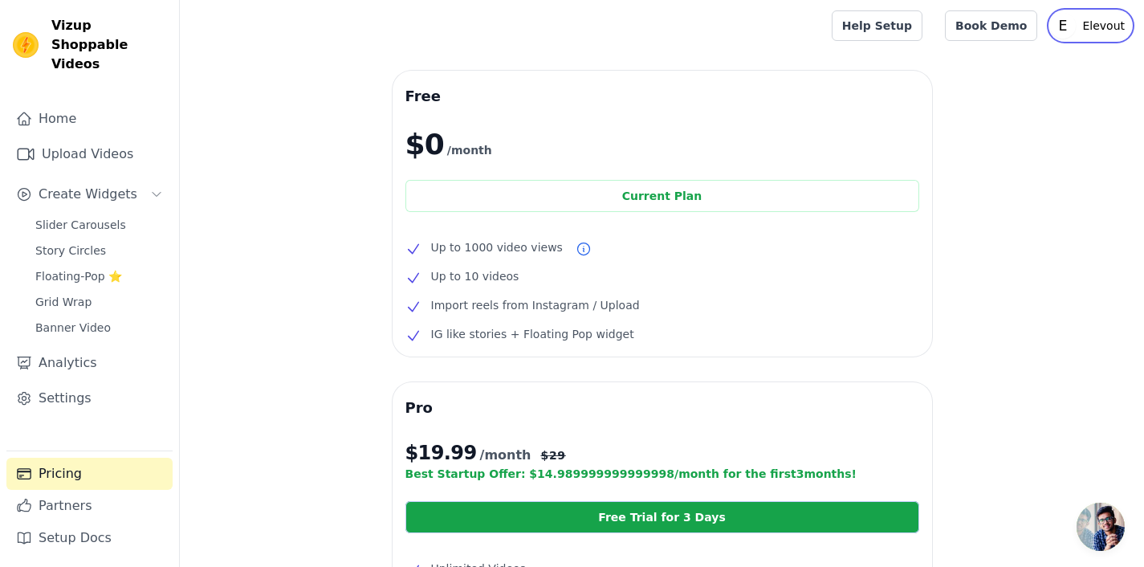
click at [1121, 27] on p "Elevout" at bounding box center [1103, 25] width 55 height 29
click at [1012, 126] on link "Sign out" at bounding box center [1054, 124] width 154 height 29
